Goal: Information Seeking & Learning: Learn about a topic

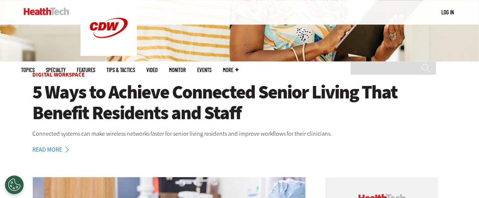
scroll to position [174, 0]
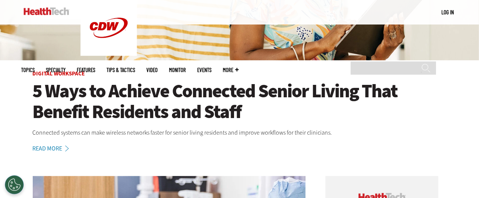
click at [163, 91] on h1 "5 Ways to Achieve Connected Senior Living That Benefit Residents and Staff" at bounding box center [240, 101] width 414 height 41
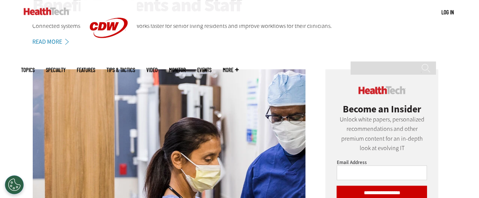
scroll to position [421, 0]
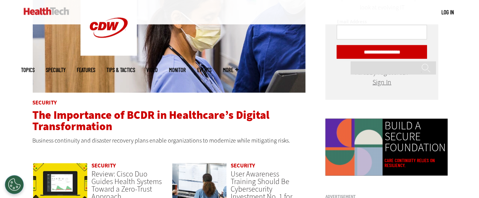
click at [159, 114] on span "The Importance of BCDR in Healthcare’s Digital Transformation" at bounding box center [151, 120] width 237 height 26
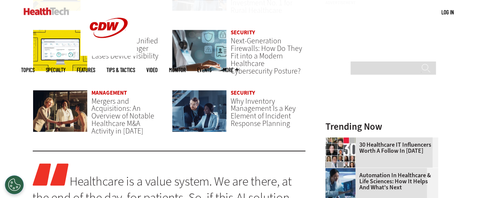
scroll to position [615, 0]
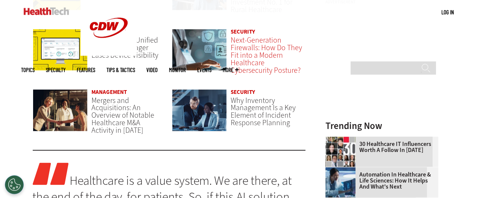
click at [246, 57] on span "Next-Generation Firewalls: How Do They Fit into a Modern Healthcare Cybersecuri…" at bounding box center [266, 55] width 71 height 40
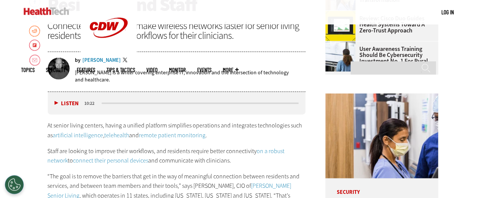
scroll to position [212, 0]
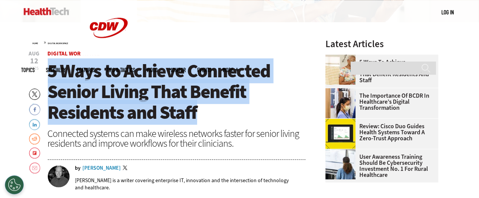
drag, startPoint x: 228, startPoint y: 118, endPoint x: 45, endPoint y: 73, distance: 188.4
copy span "5 Ways to Achieve Connected Senior Living That Benefit Residents and Staff"
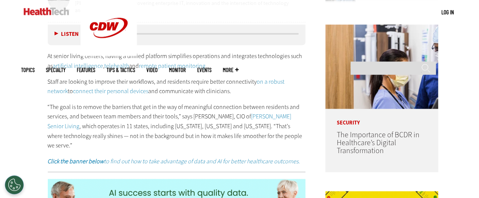
scroll to position [394, 0]
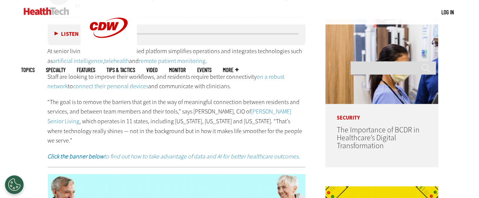
drag, startPoint x: 214, startPoint y: 86, endPoint x: 44, endPoint y: 54, distance: 173.5
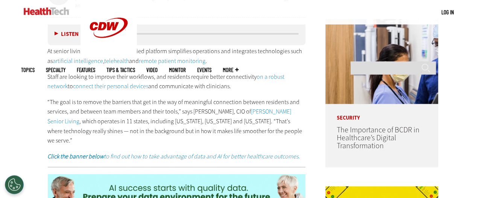
copy div "At senior living centers, having a unified platform simplifies operations and i…"
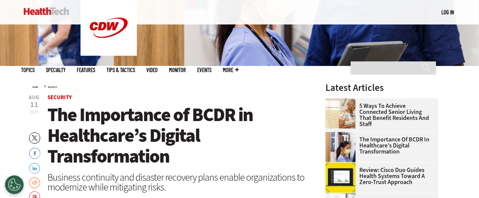
scroll to position [166, 0]
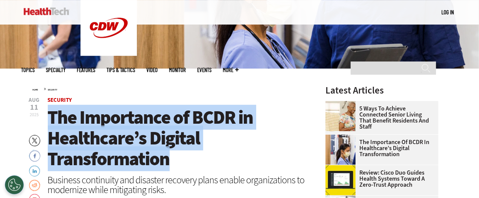
drag, startPoint x: 50, startPoint y: 117, endPoint x: 177, endPoint y: 157, distance: 133.5
click at [177, 157] on h1 "The Importance of BCDR in Healthcare’s Digital Transformation" at bounding box center [177, 138] width 258 height 62
copy span "The Importance of BCDR in Healthcare’s Digital Transformation"
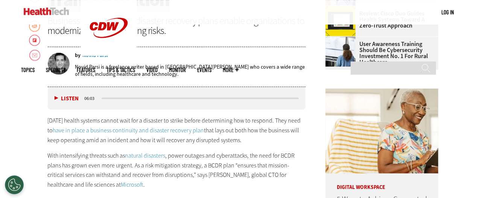
scroll to position [347, 0]
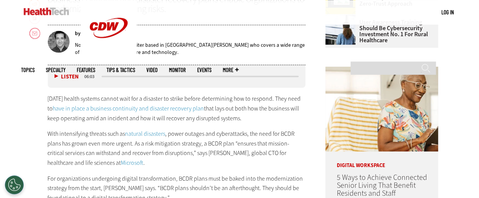
drag, startPoint x: 243, startPoint y: 118, endPoint x: 36, endPoint y: 96, distance: 208.8
copy p "[DATE] health systems cannot wait for a disaster to strike before determining h…"
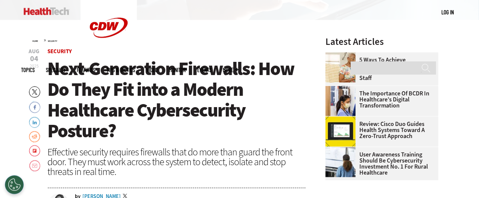
scroll to position [214, 0]
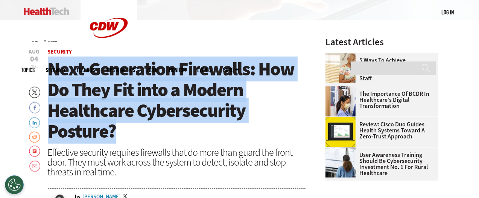
drag, startPoint x: 49, startPoint y: 65, endPoint x: 117, endPoint y: 127, distance: 91.6
click at [117, 127] on h1 "Next-Generation Firewalls: How Do They Fit into a Modern Healthcare Cybersecuri…" at bounding box center [177, 100] width 258 height 83
copy span "Next-Generation Firewalls: How Do They Fit into a Modern Healthcare Cybersecuri…"
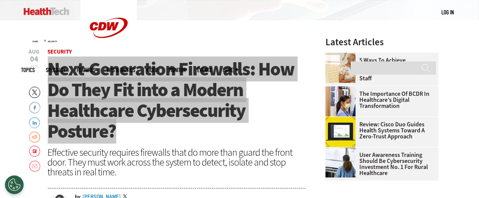
scroll to position [259, 0]
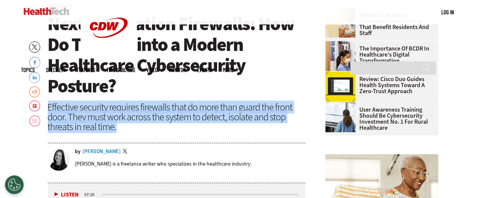
drag, startPoint x: 119, startPoint y: 128, endPoint x: 49, endPoint y: 105, distance: 73.5
click at [49, 105] on div "Effective security requires firewalls that do more than guard the front door. T…" at bounding box center [177, 116] width 258 height 29
copy div "Effective security requires firewalls that do more than guard the front door. T…"
